Goal: Check status: Check status

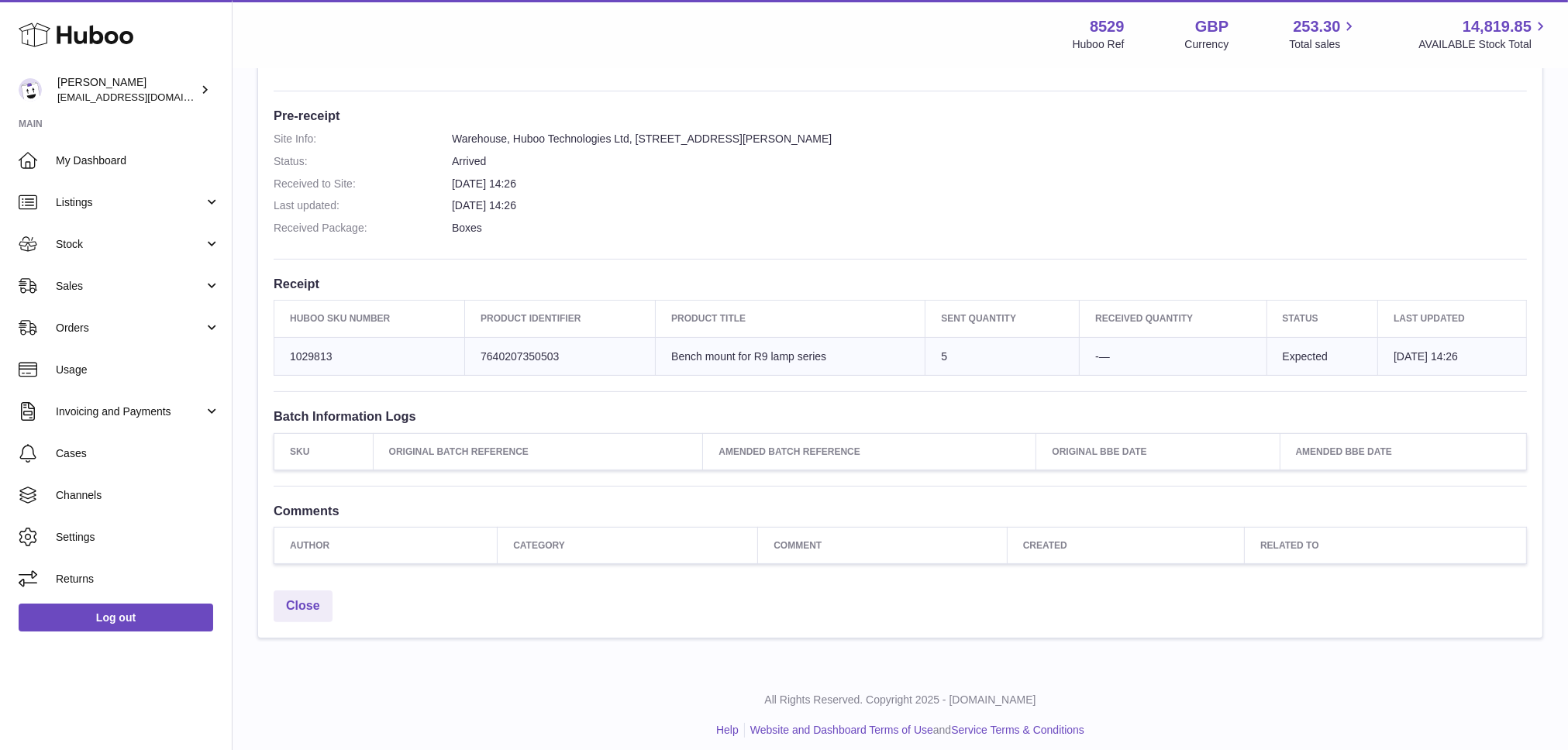
scroll to position [121, 0]
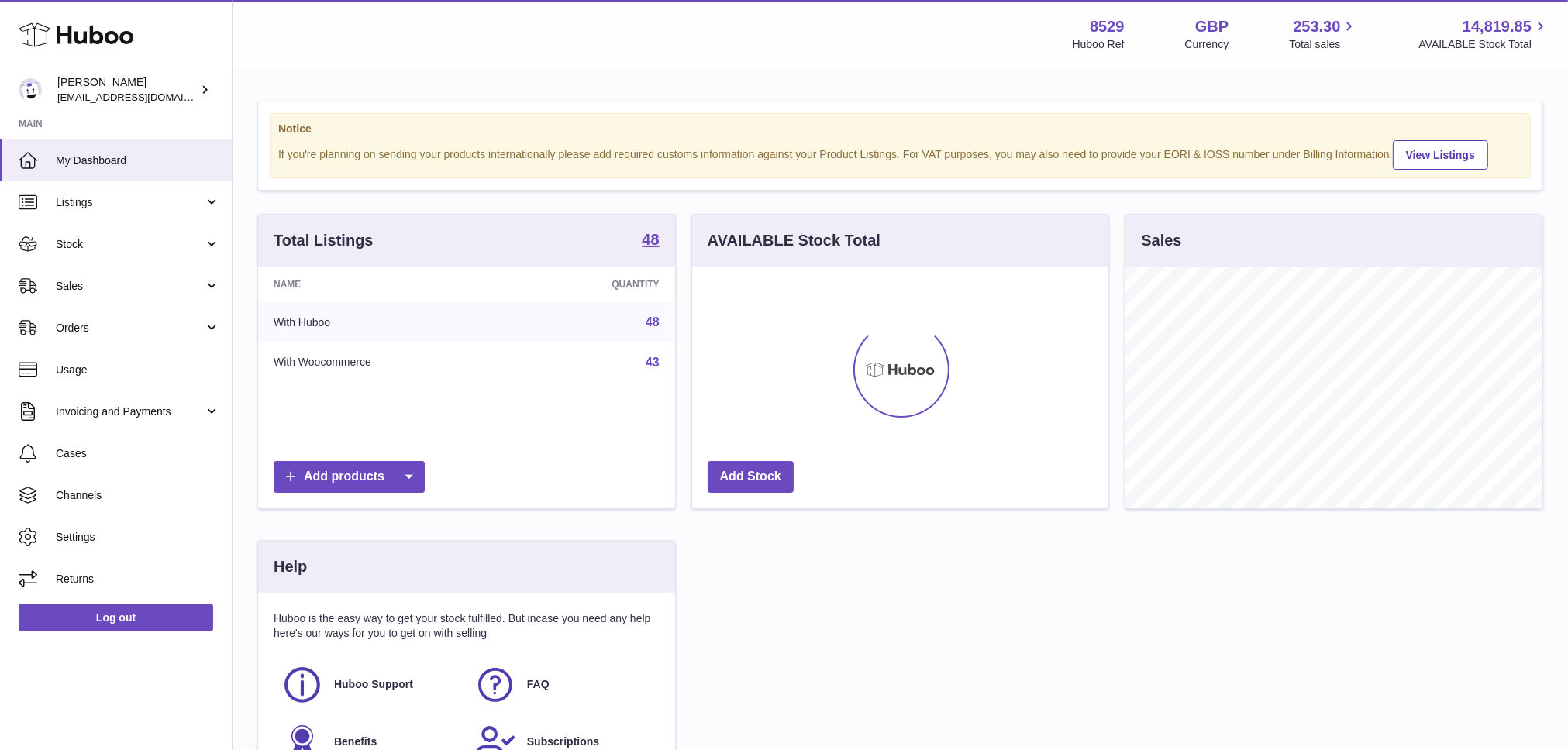
scroll to position [242, 416]
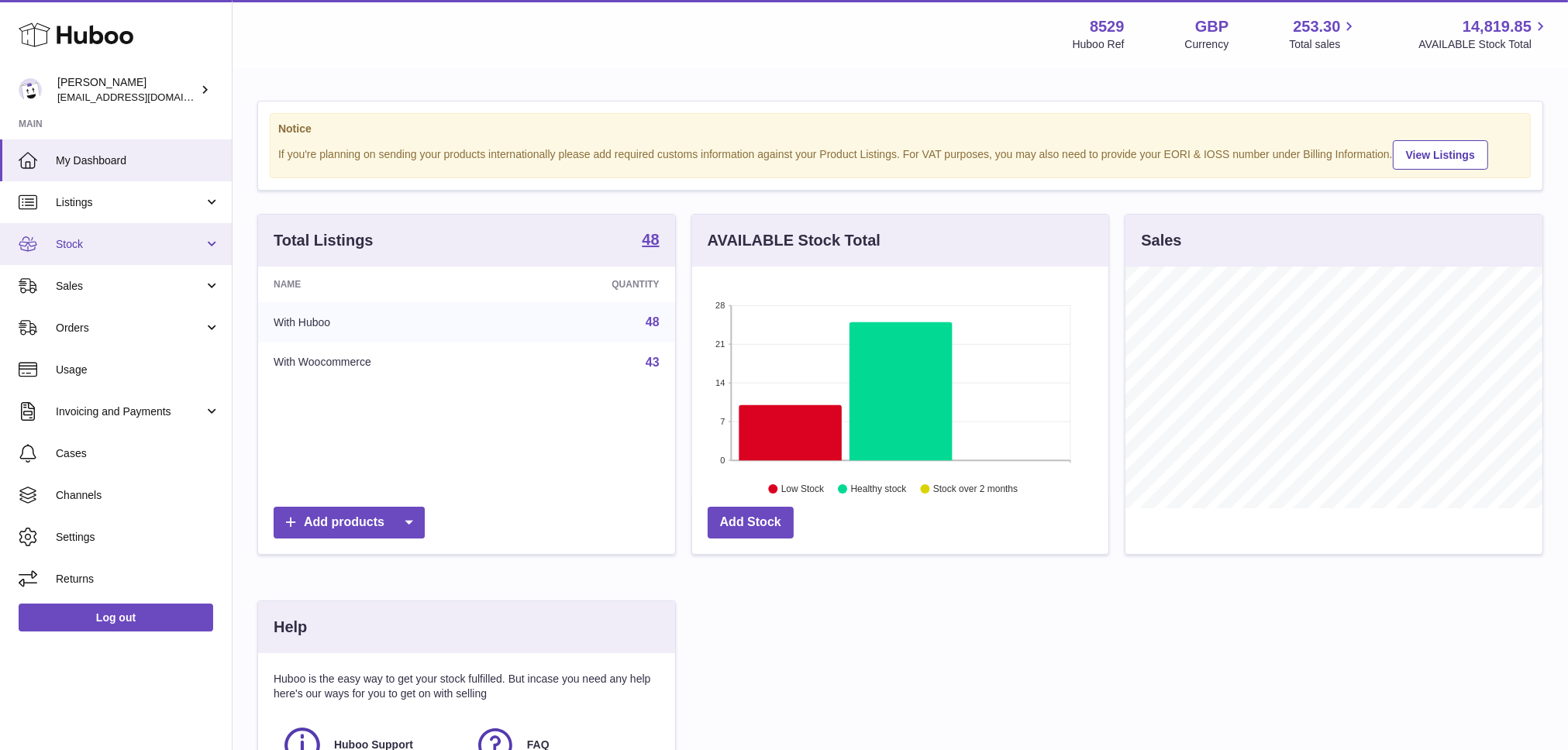
click at [92, 255] on link "Stock" at bounding box center [116, 243] width 231 height 42
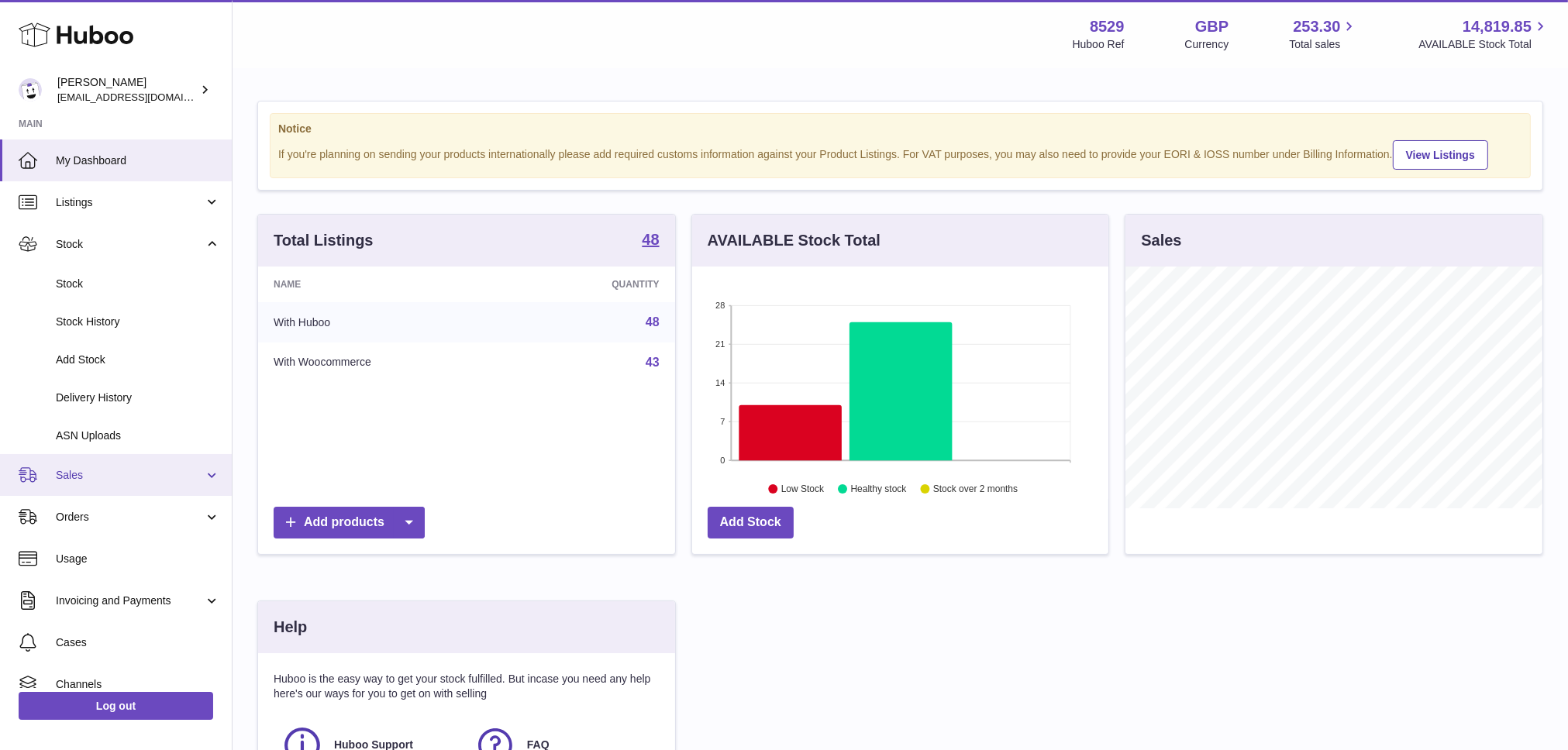
click at [96, 465] on link "Sales" at bounding box center [116, 475] width 231 height 42
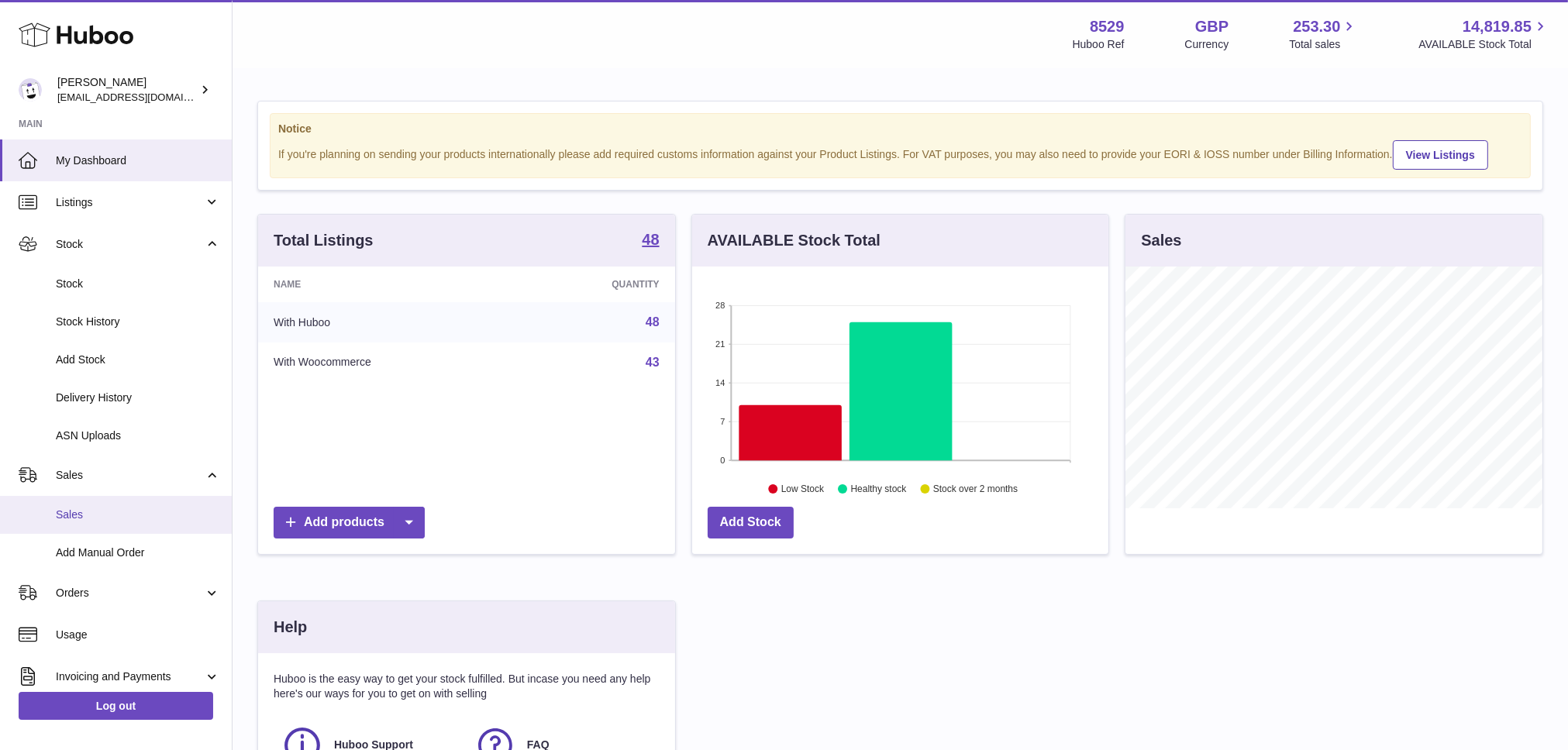
click at [88, 510] on span "Sales" at bounding box center [138, 515] width 164 height 15
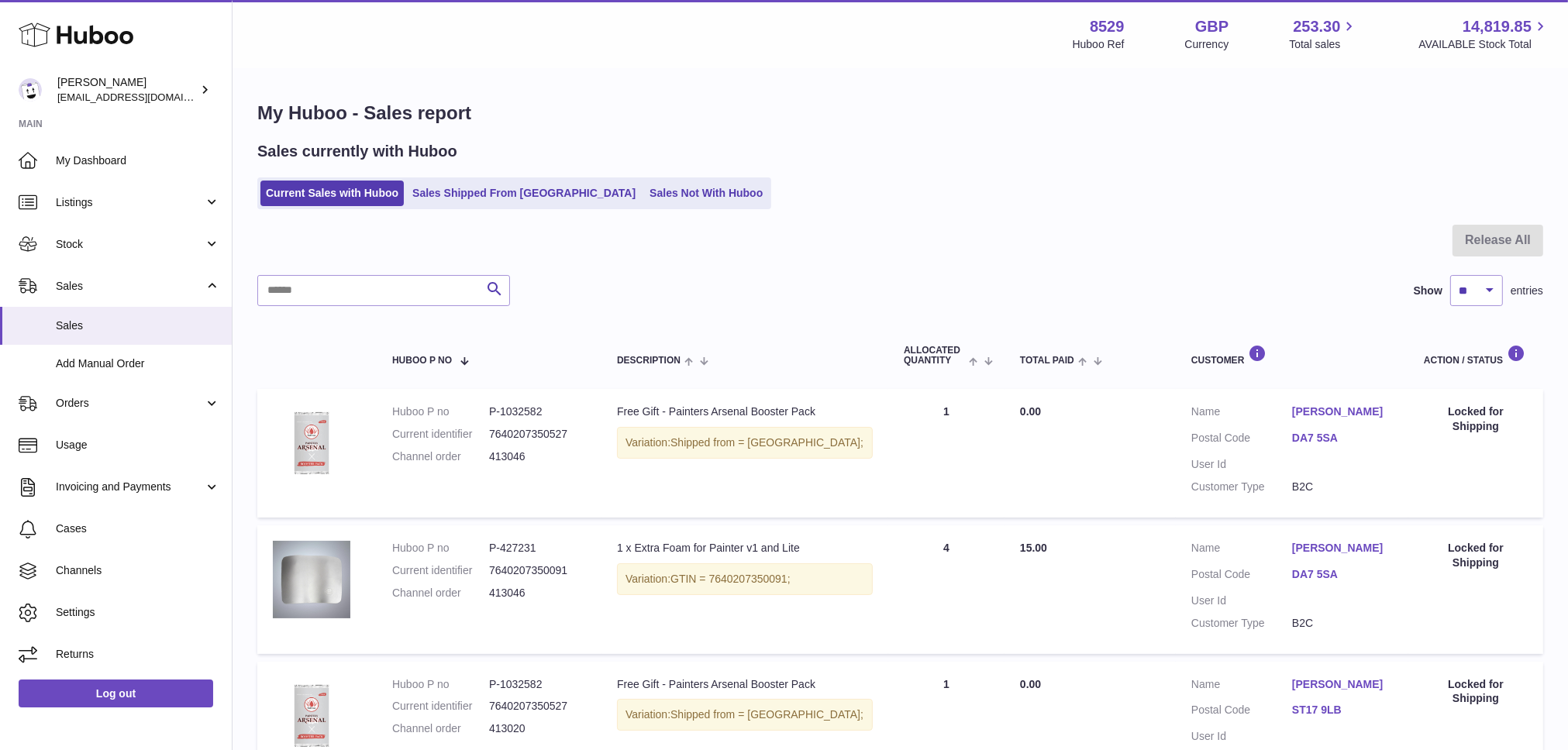
click at [617, 176] on div "Sales currently with Huboo Current Sales with Huboo Sales Shipped From [GEOGRAP…" at bounding box center [901, 174] width 1286 height 68
click at [617, 180] on ul "Current Sales with Huboo Sales Shipped From Huboo Sales Not With Huboo" at bounding box center [514, 193] width 514 height 32
click at [644, 193] on link "Sales Not With Huboo" at bounding box center [706, 193] width 124 height 25
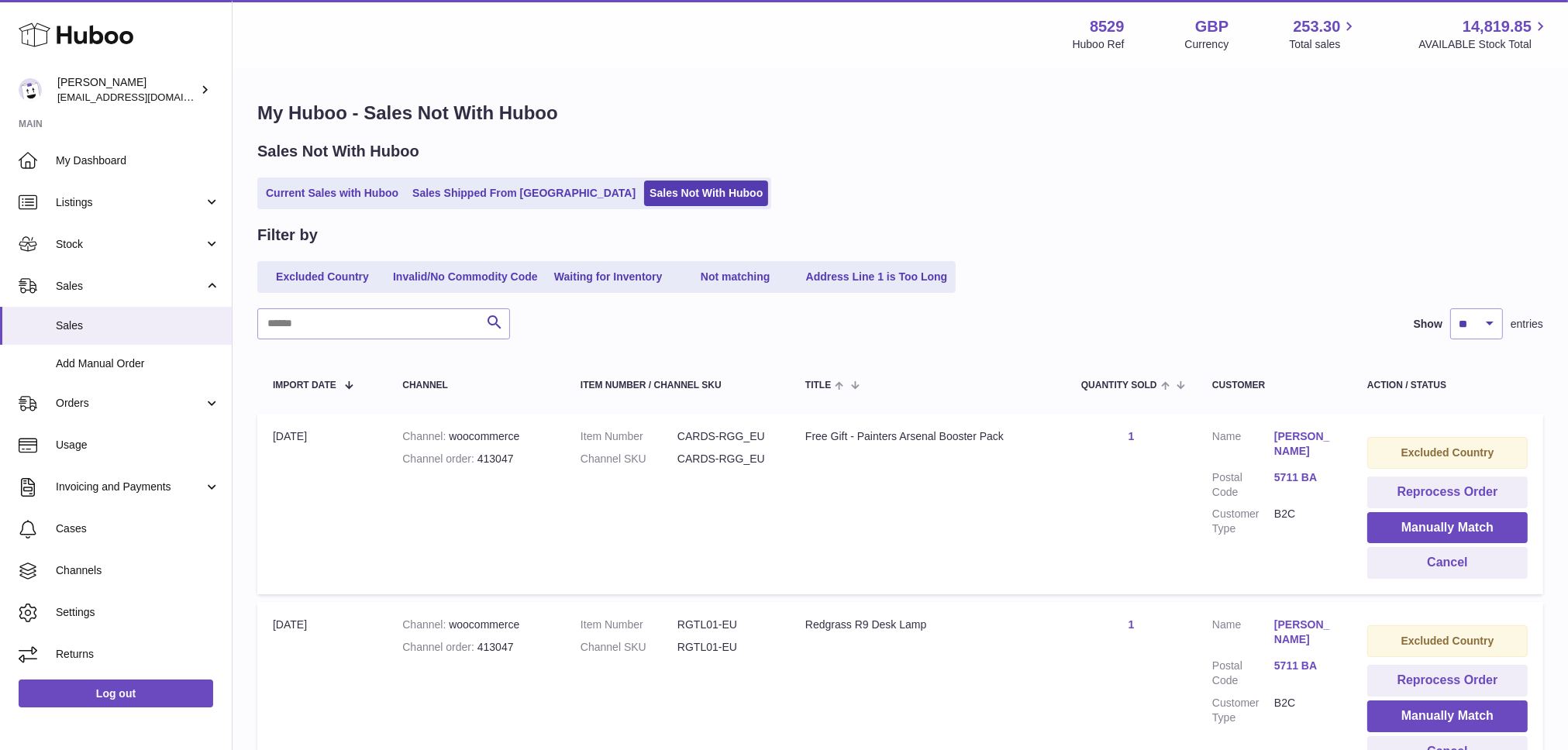
click at [623, 276] on link "Waiting for Inventory" at bounding box center [609, 276] width 124 height 25
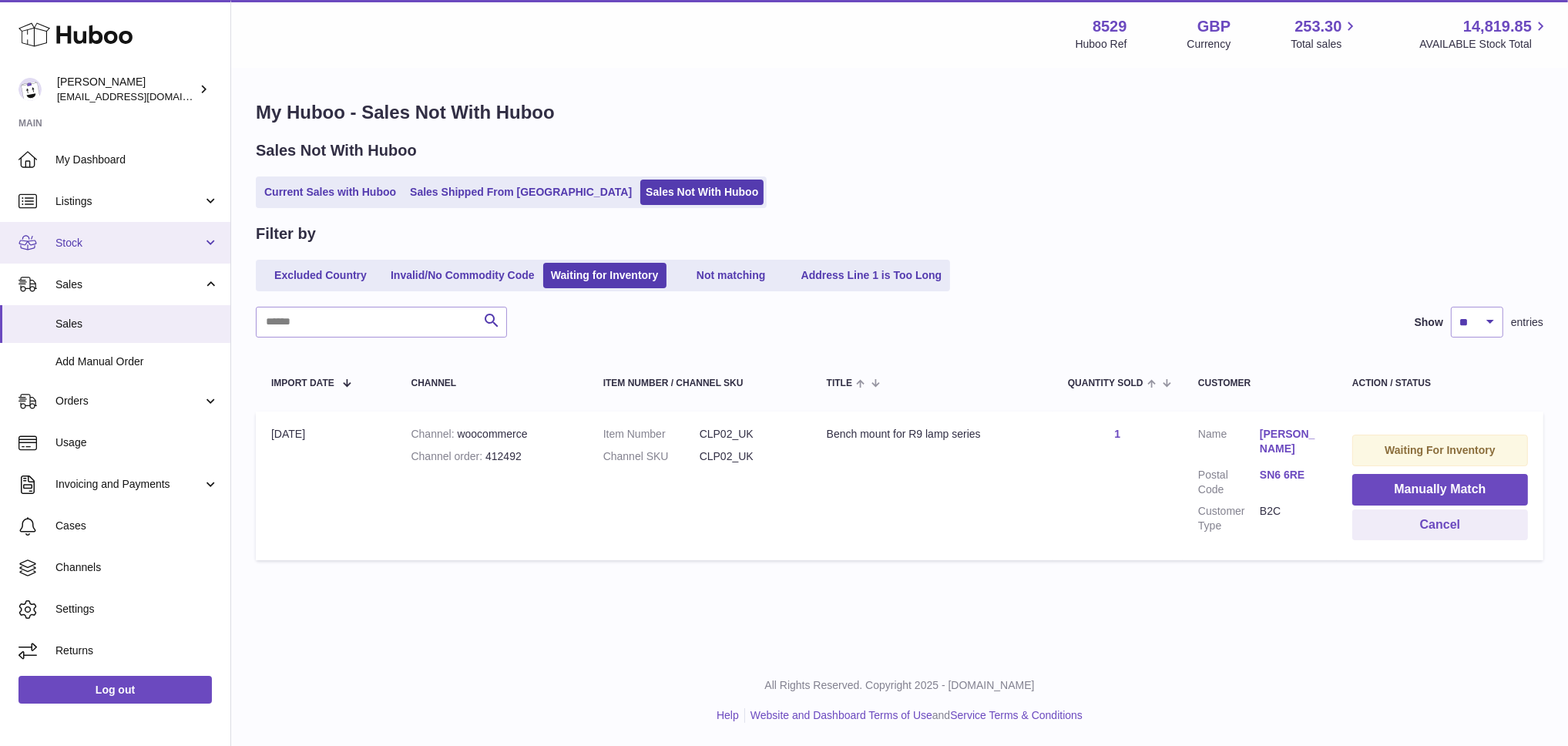
click at [133, 243] on span "Stock" at bounding box center [129, 243] width 148 height 15
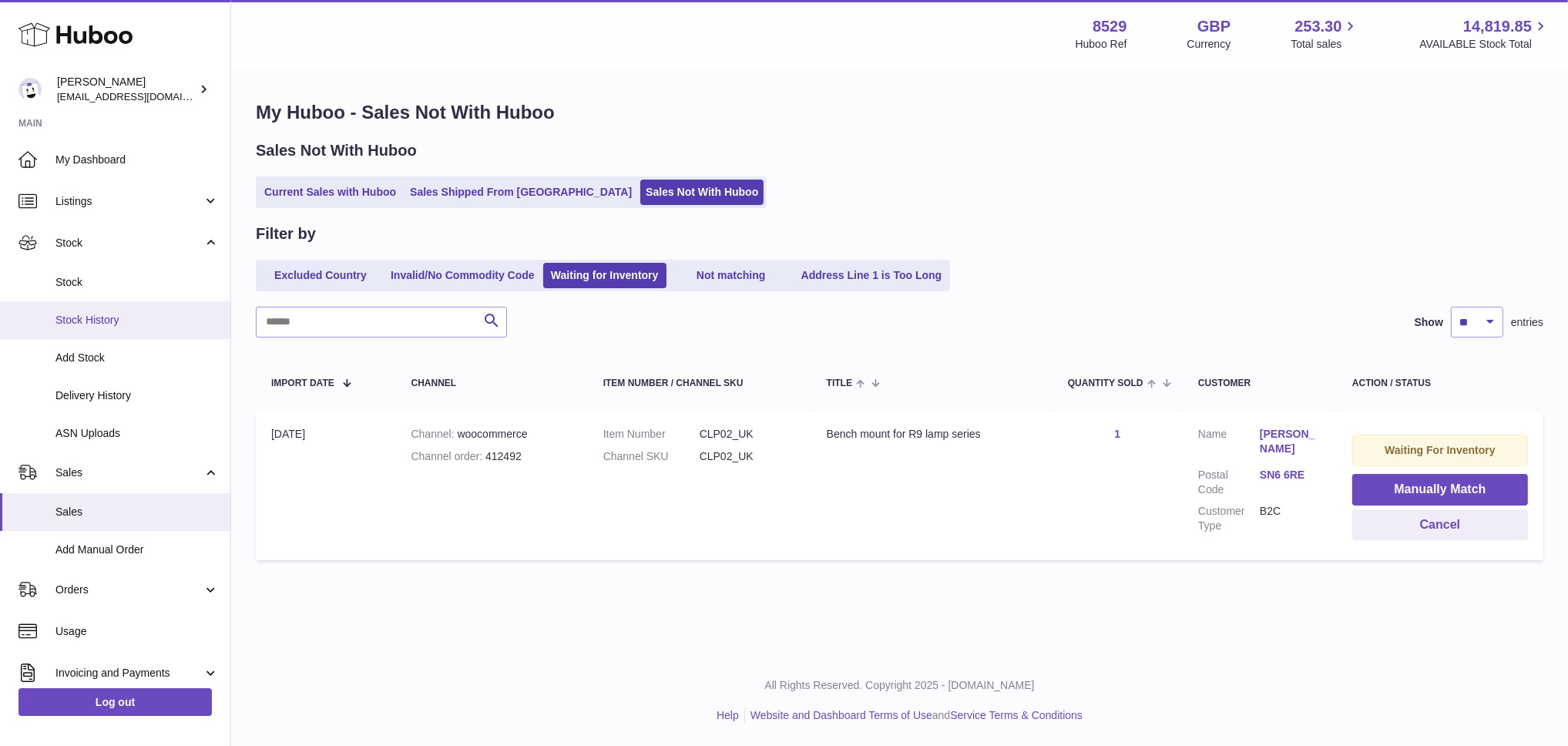
click at [108, 319] on span "Stock History" at bounding box center [137, 320] width 163 height 15
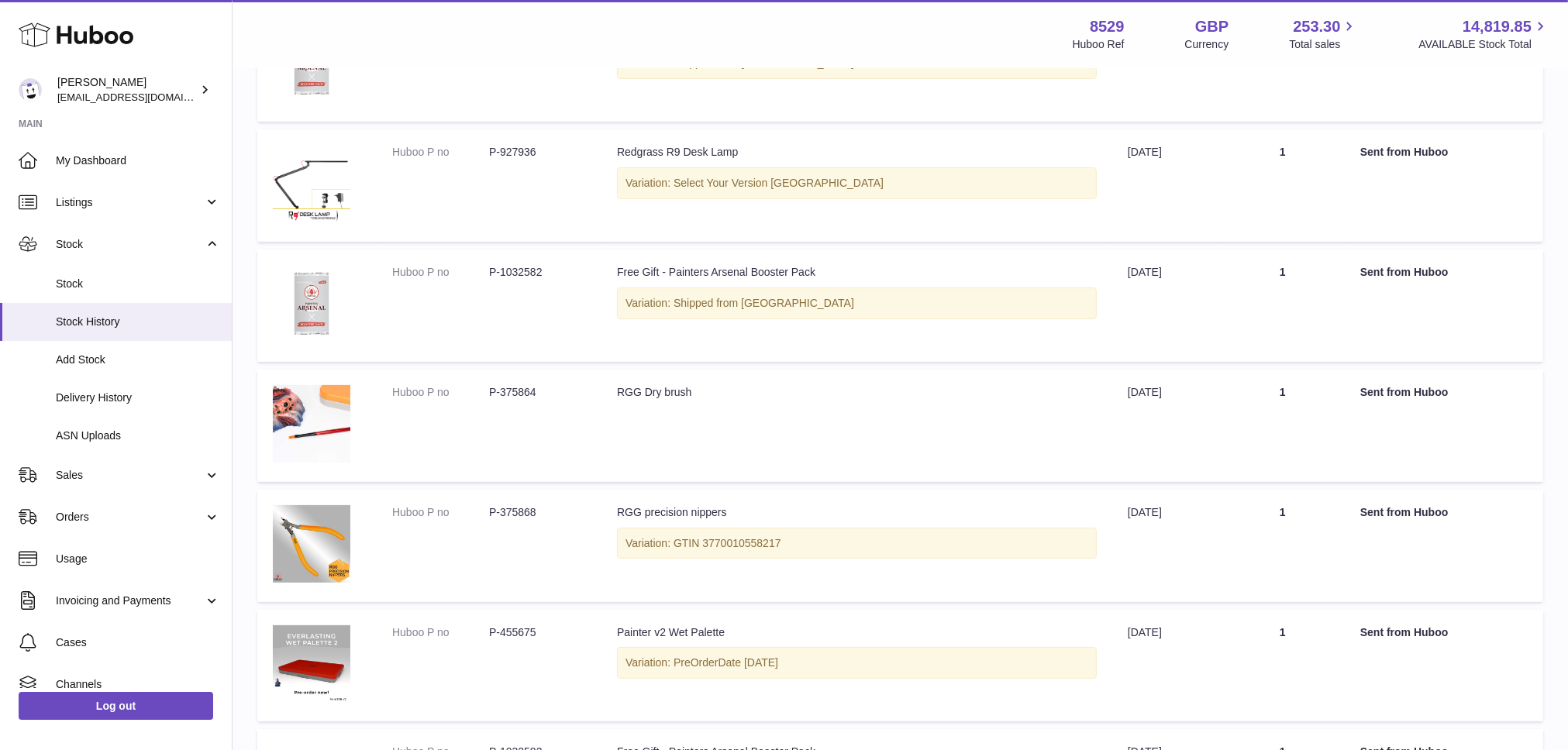
scroll to position [769, 0]
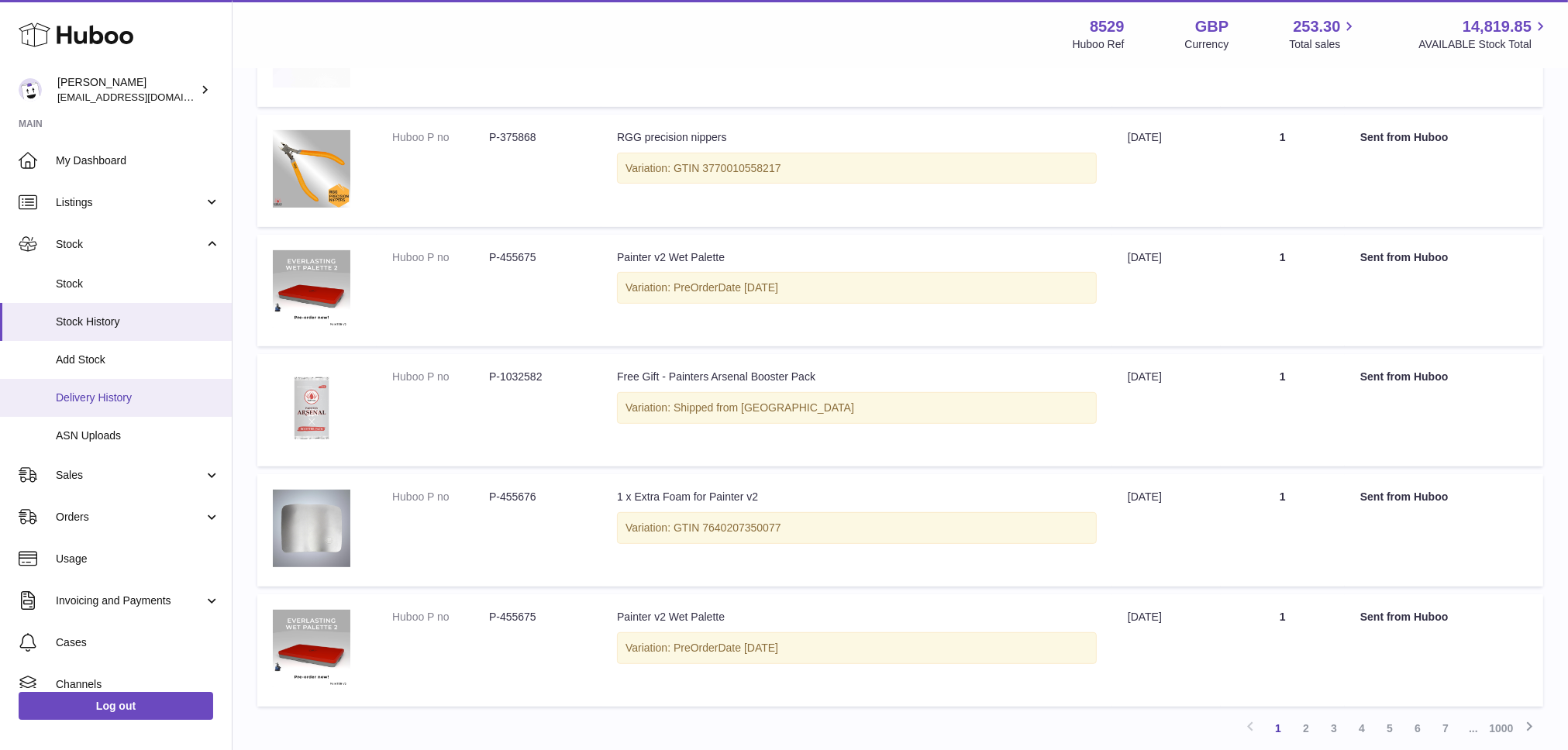
click at [115, 396] on span "Delivery History" at bounding box center [138, 398] width 164 height 15
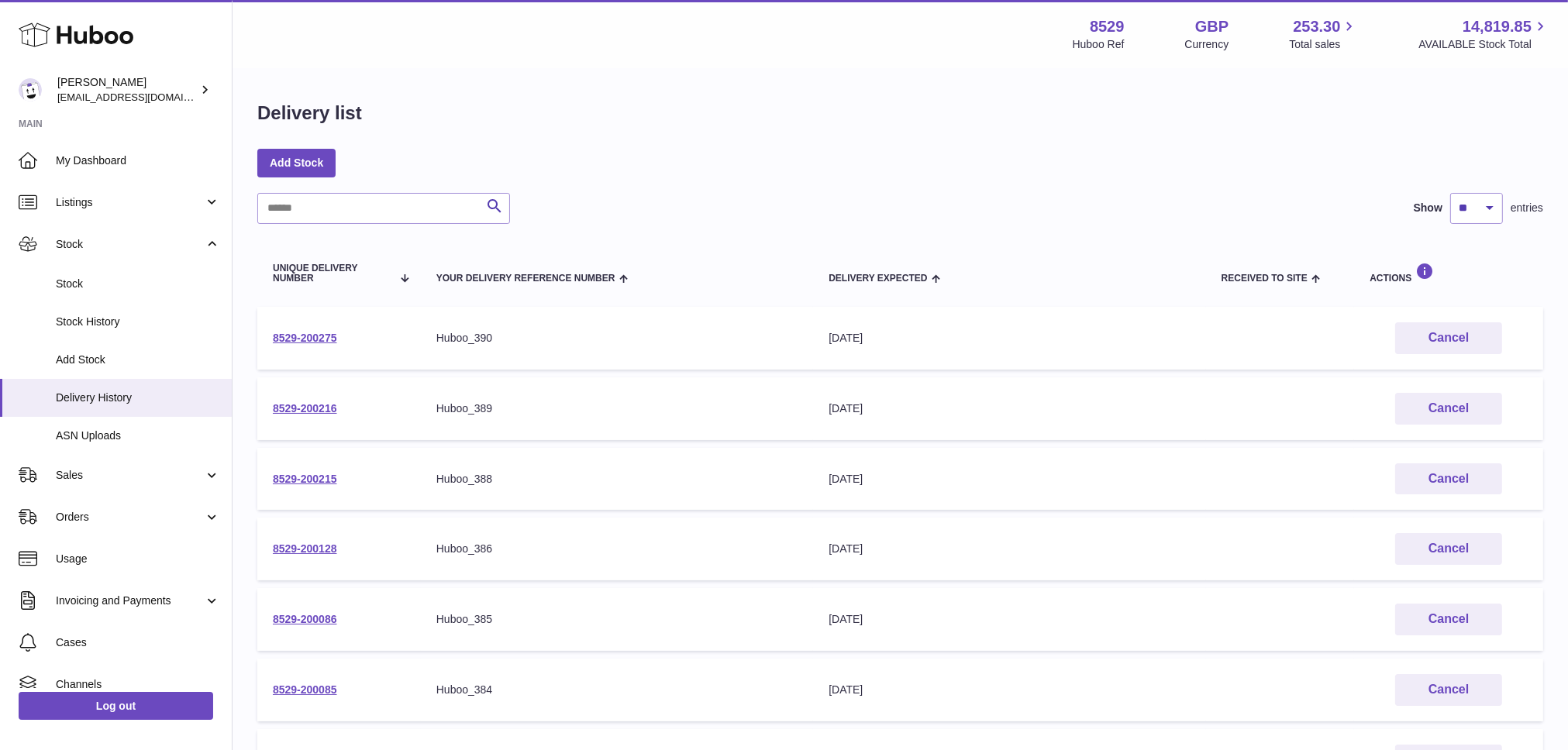
scroll to position [419, 0]
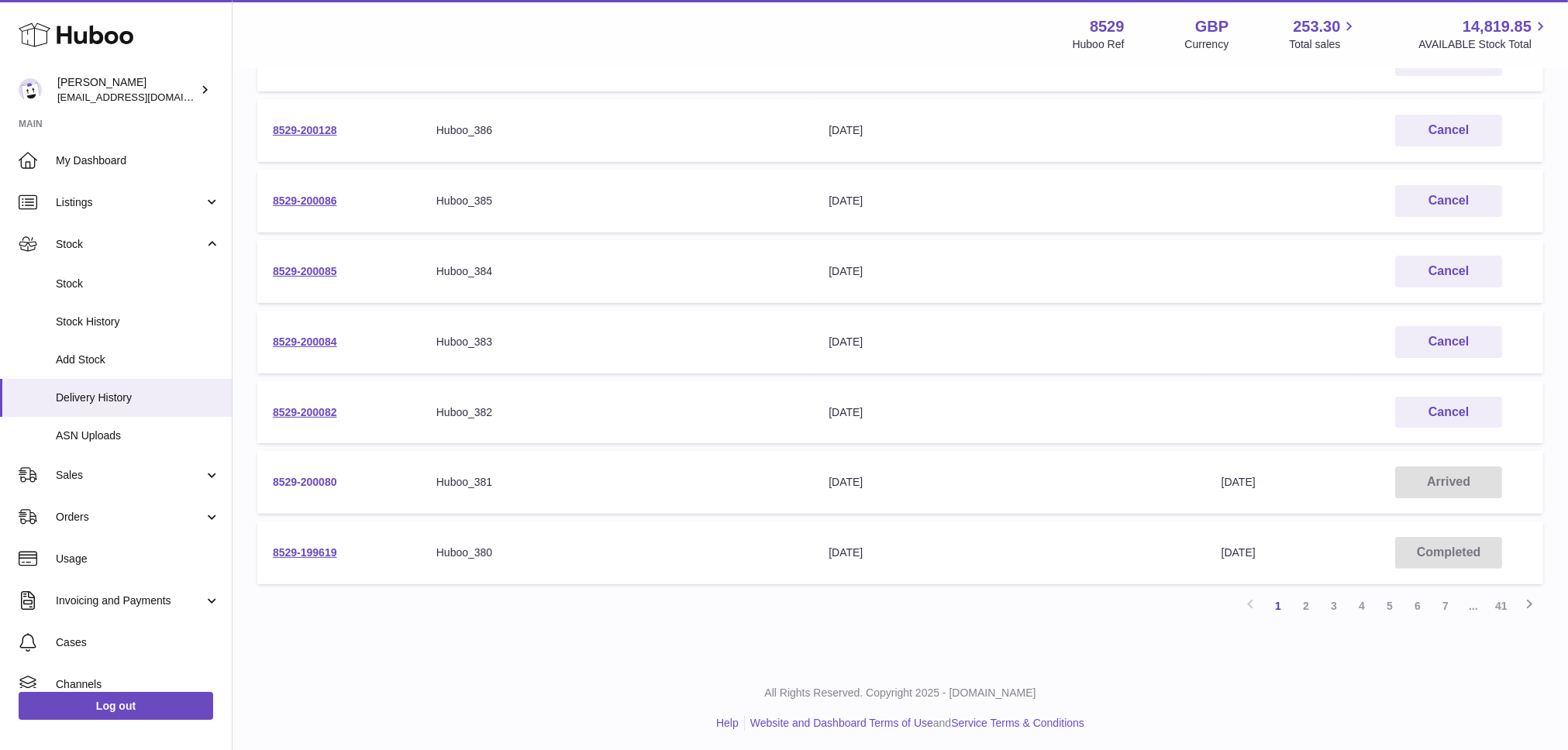
click at [329, 476] on link "8529-200080" at bounding box center [304, 481] width 64 height 12
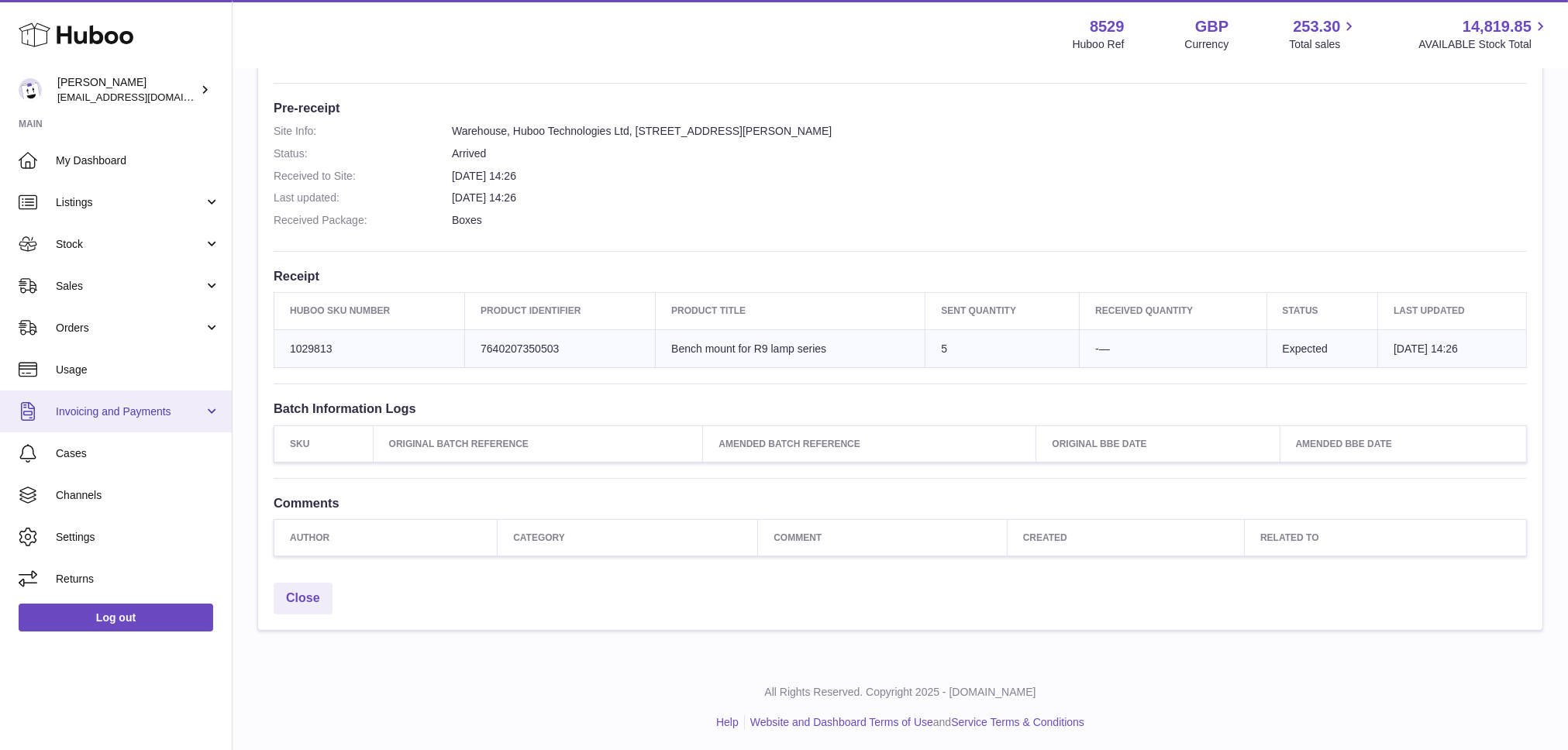
scroll to position [65, 0]
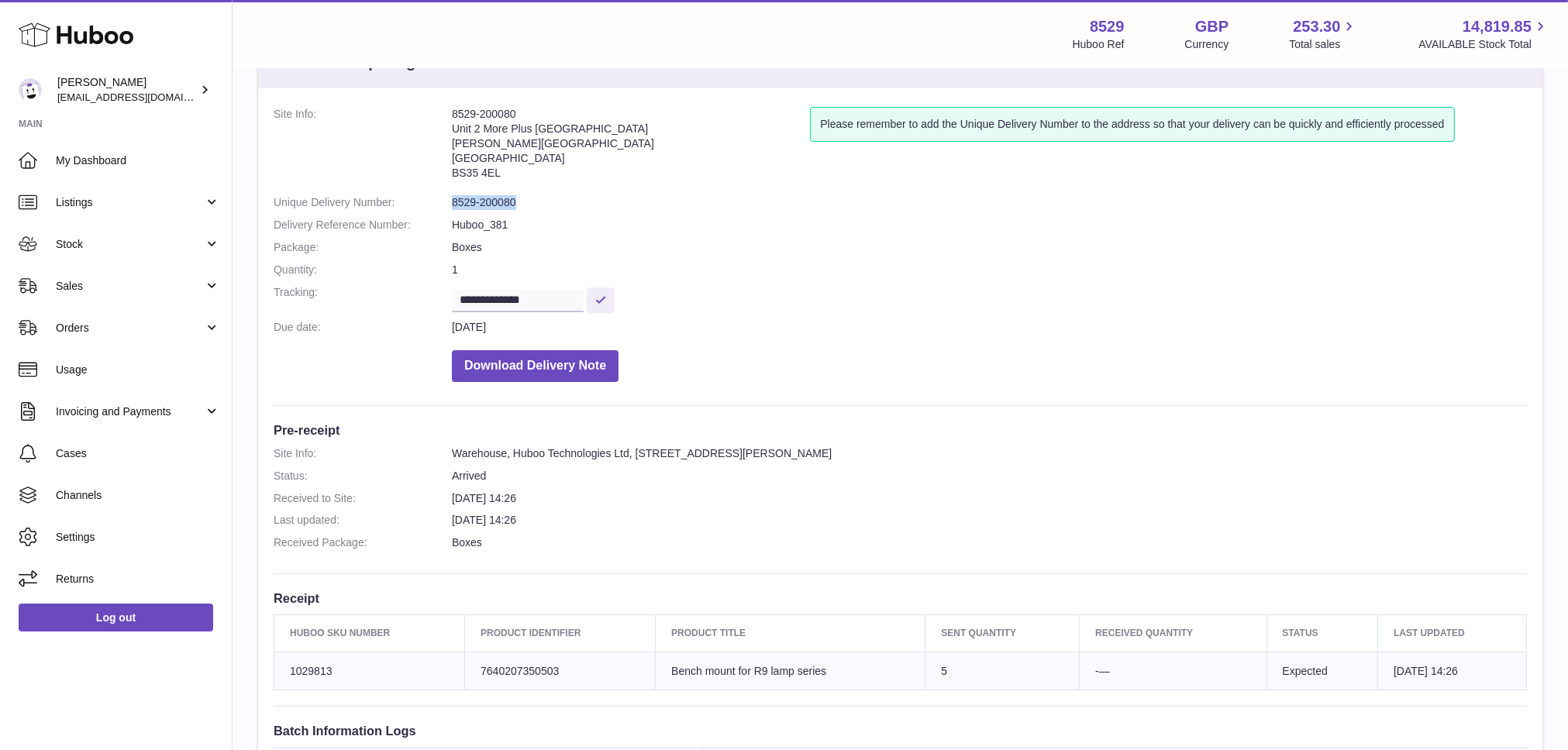
drag, startPoint x: 523, startPoint y: 200, endPoint x: 449, endPoint y: 203, distance: 74.1
click at [449, 203] on dl "**********" at bounding box center [900, 248] width 1253 height 283
copy dl "8529-200080"
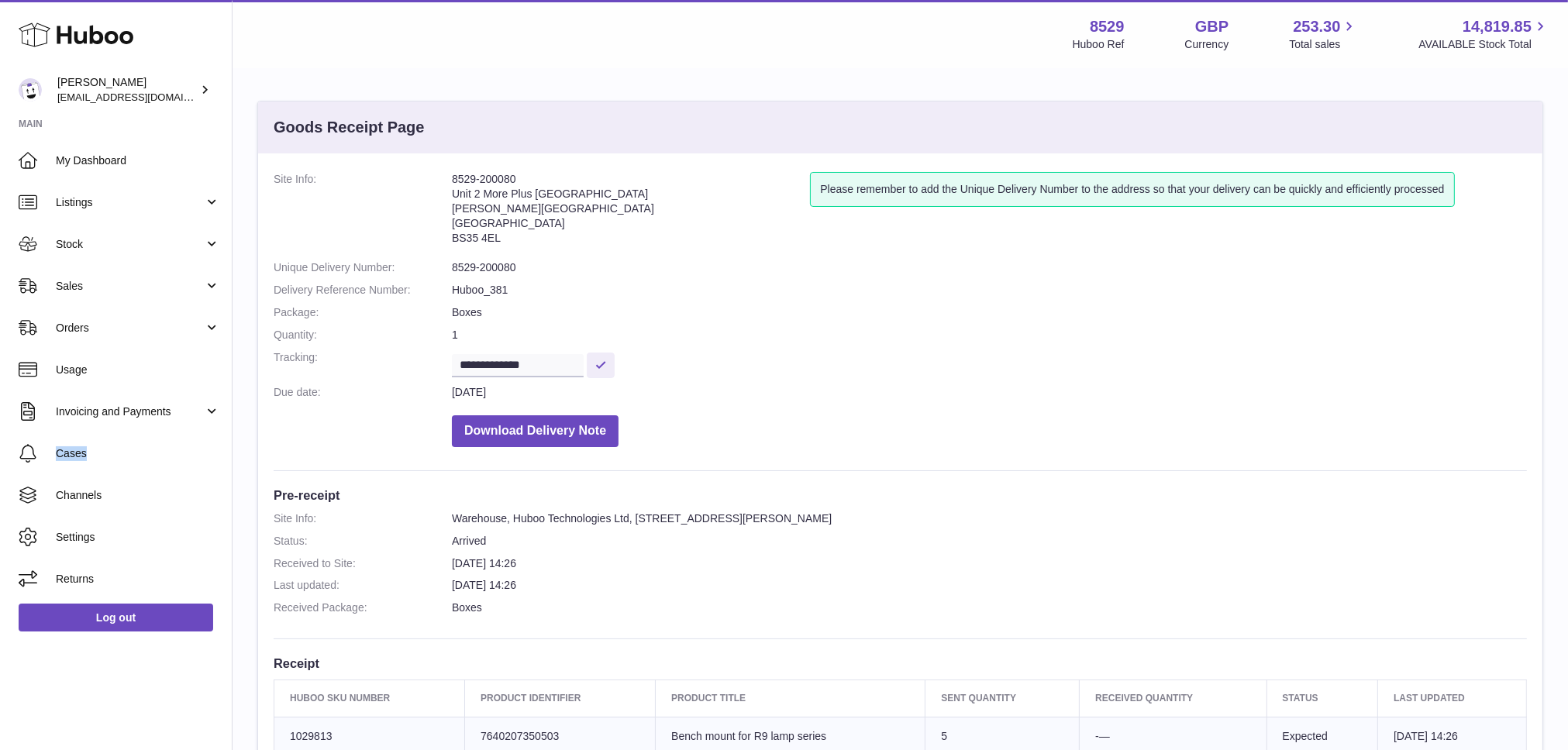
scroll to position [363, 0]
